Goal: Information Seeking & Learning: Check status

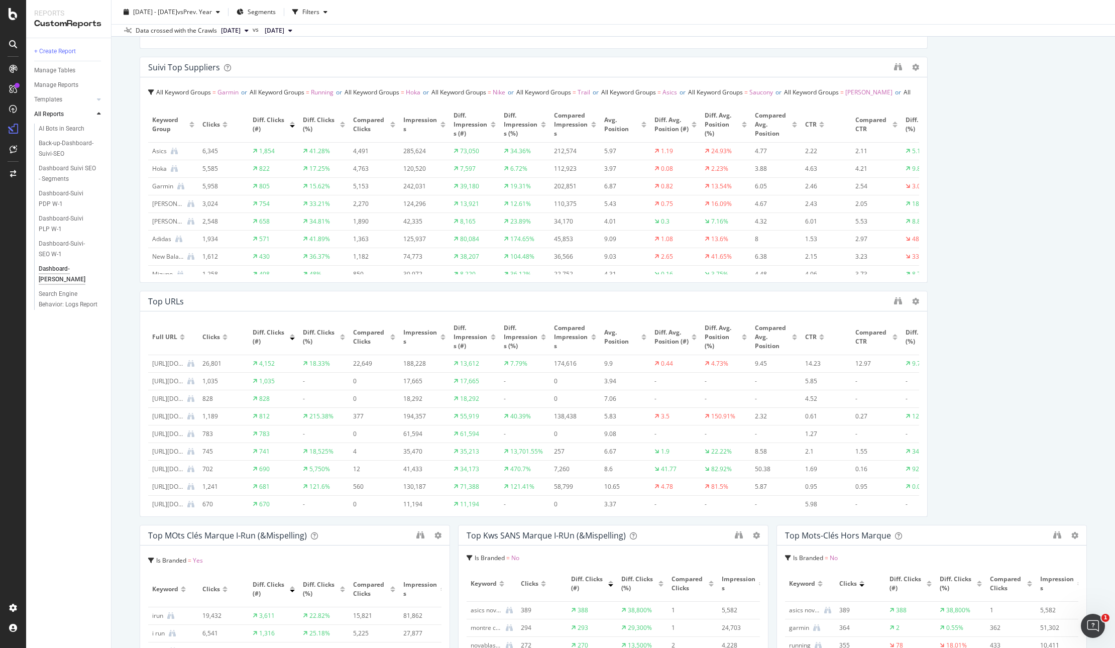
scroll to position [290, 0]
